Goal: Find specific page/section: Find specific page/section

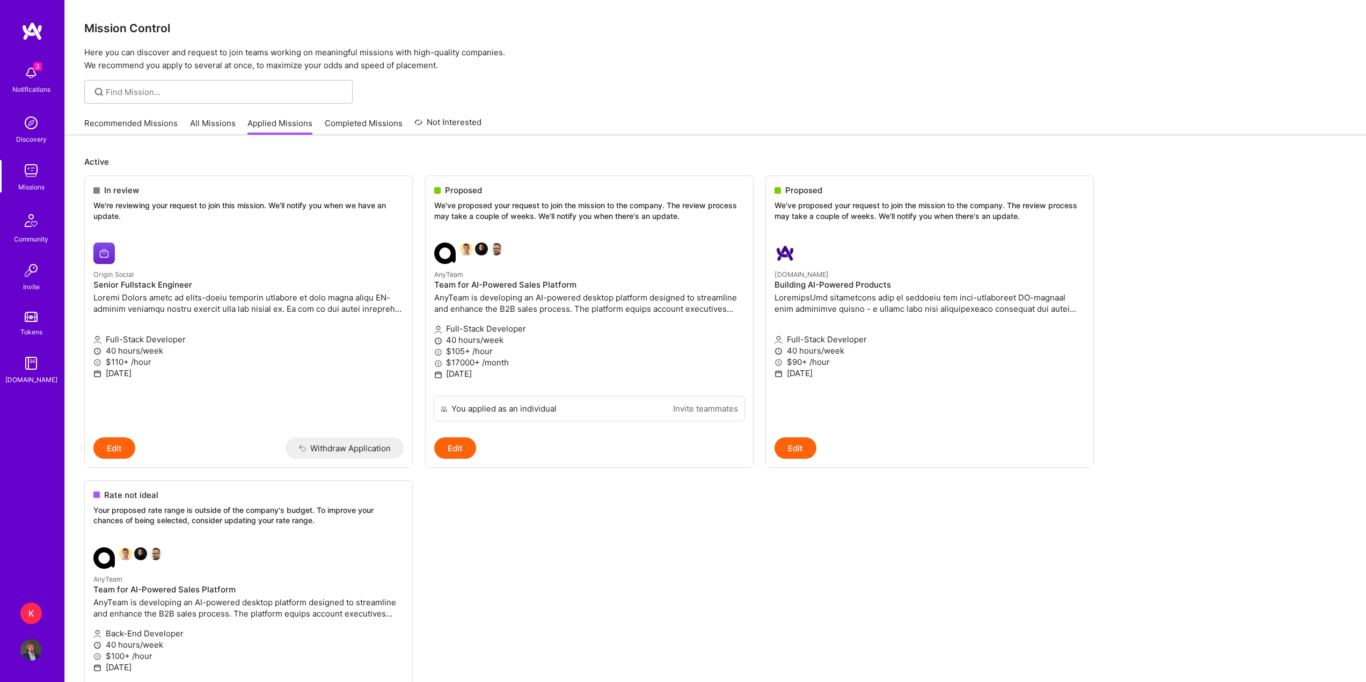
click at [26, 74] on img at bounding box center [30, 72] width 21 height 21
click at [38, 650] on img at bounding box center [30, 649] width 21 height 21
